Goal: Obtain resource: Obtain resource

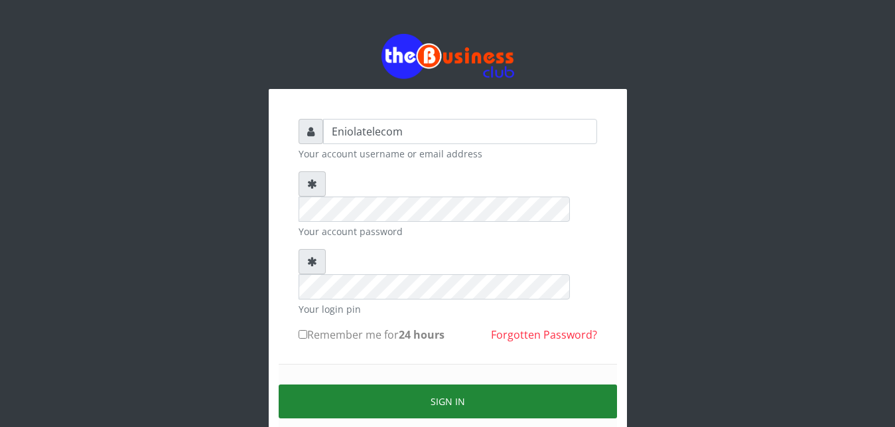
click at [444, 384] on button "Sign in" at bounding box center [448, 401] width 338 height 34
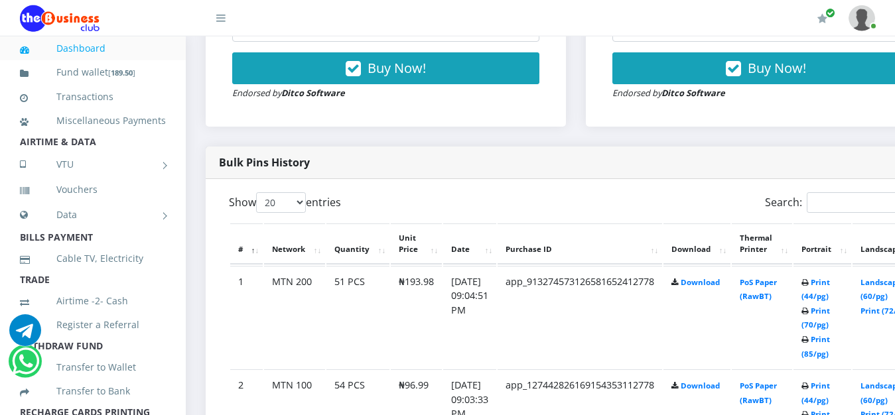
scroll to position [643, 0]
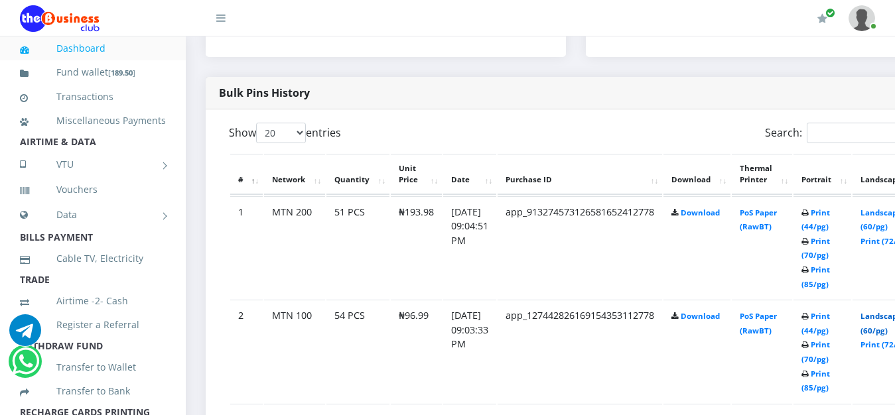
click at [893, 322] on link "Landscape (60/pg)" at bounding box center [881, 323] width 41 height 25
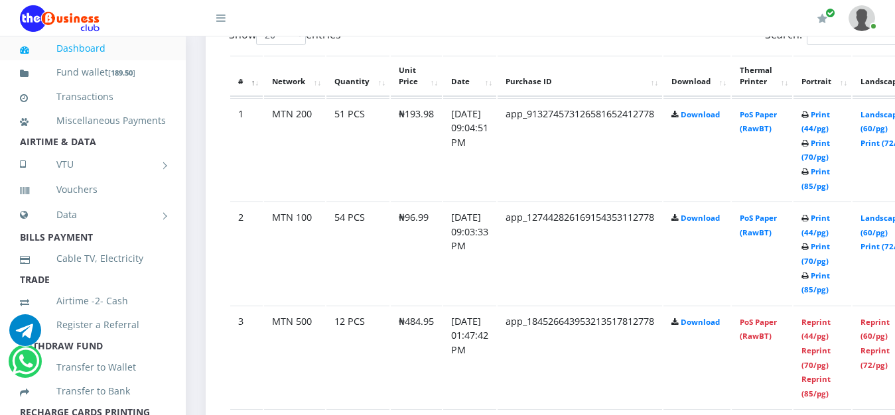
scroll to position [745, 0]
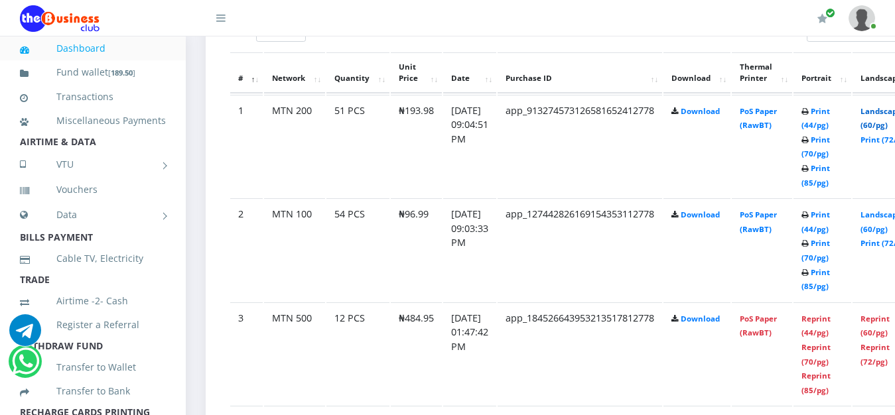
click at [886, 112] on link "Landscape (60/pg)" at bounding box center [881, 118] width 41 height 25
click at [287, 84] on th "Network" at bounding box center [294, 72] width 61 height 41
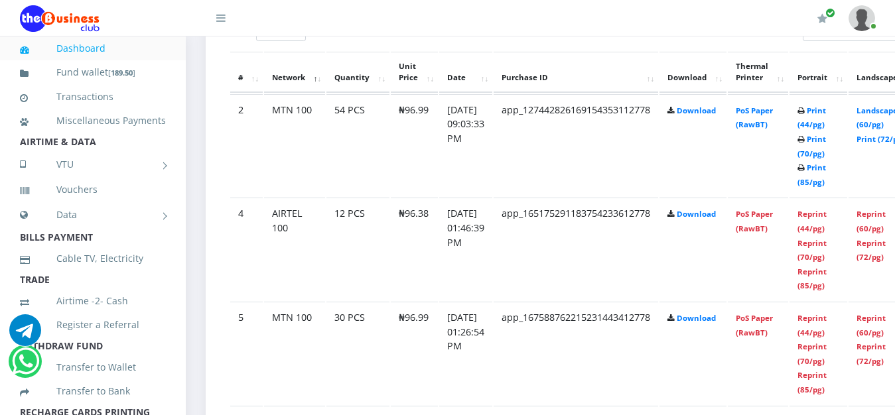
scroll to position [743, 0]
click at [287, 84] on th "Network" at bounding box center [294, 73] width 61 height 41
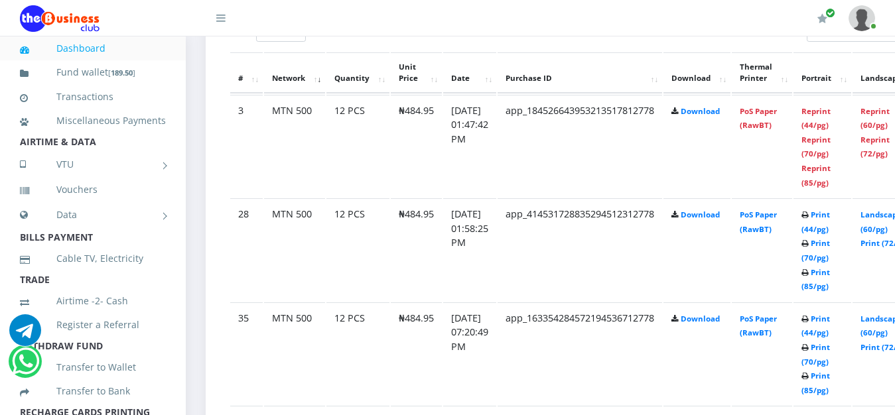
click at [287, 84] on th "Network" at bounding box center [294, 72] width 61 height 41
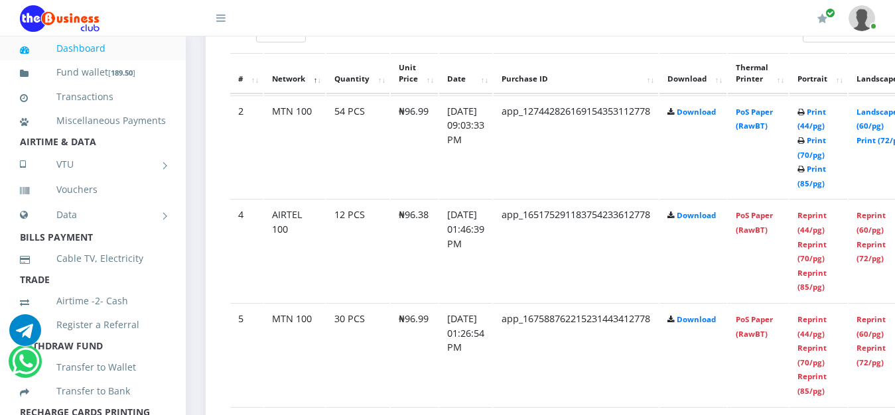
click at [287, 84] on th "Network" at bounding box center [294, 73] width 61 height 41
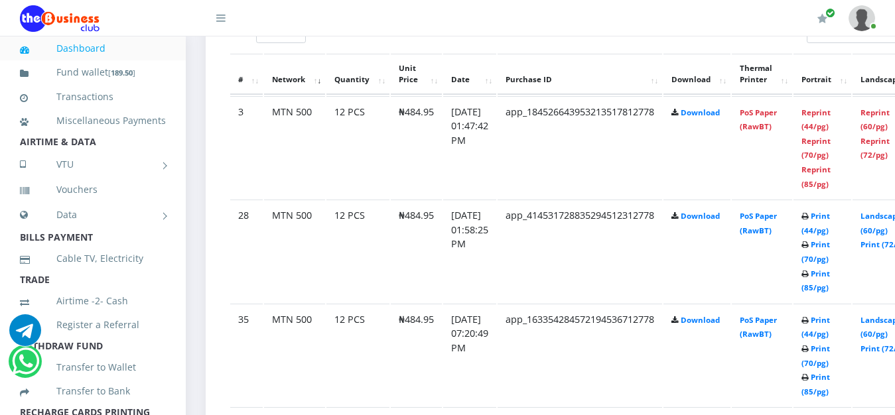
scroll to position [745, 0]
click at [287, 84] on th "Network" at bounding box center [294, 72] width 61 height 41
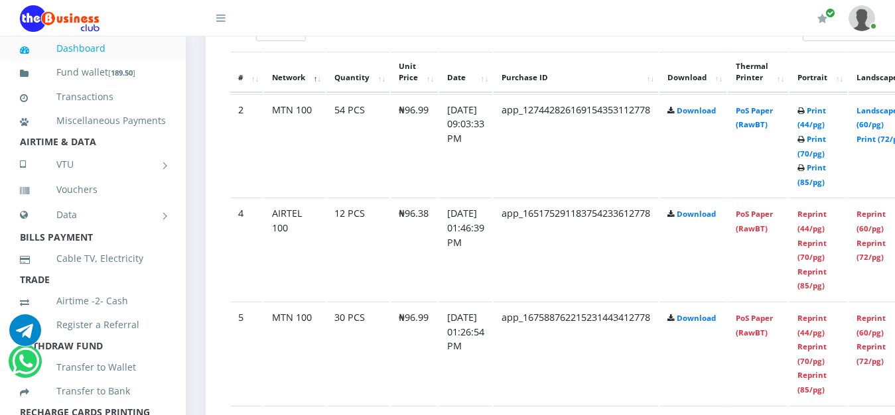
scroll to position [743, 0]
click at [287, 84] on th "Network" at bounding box center [294, 73] width 61 height 41
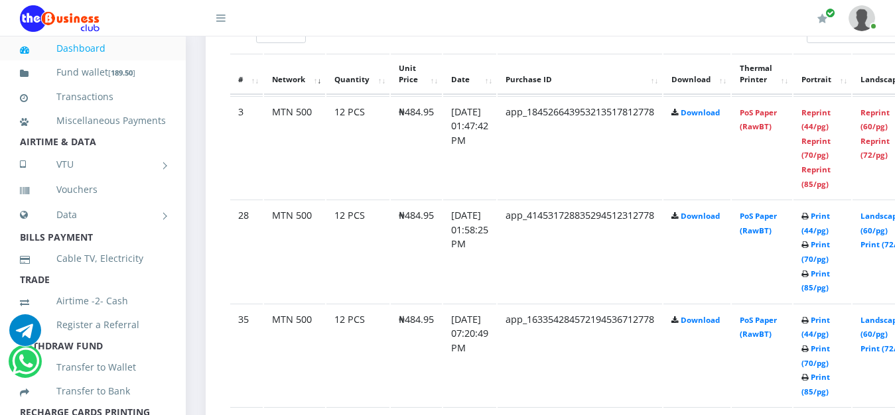
scroll to position [745, 0]
click at [287, 84] on th "Network" at bounding box center [294, 72] width 61 height 41
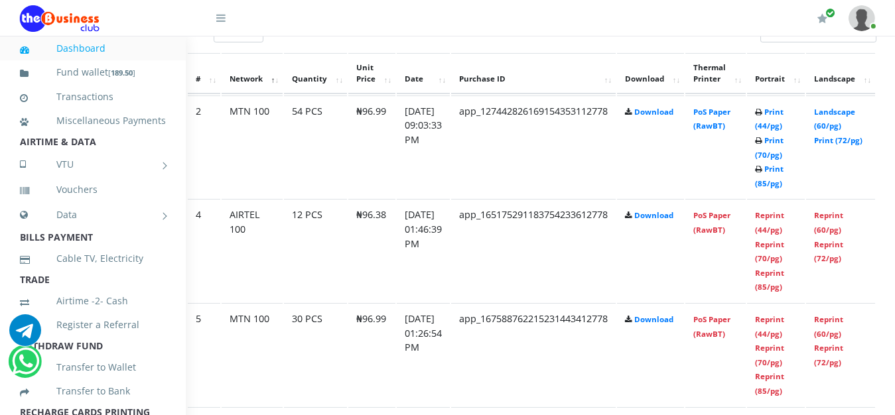
scroll to position [743, 21]
